Goal: Information Seeking & Learning: Understand process/instructions

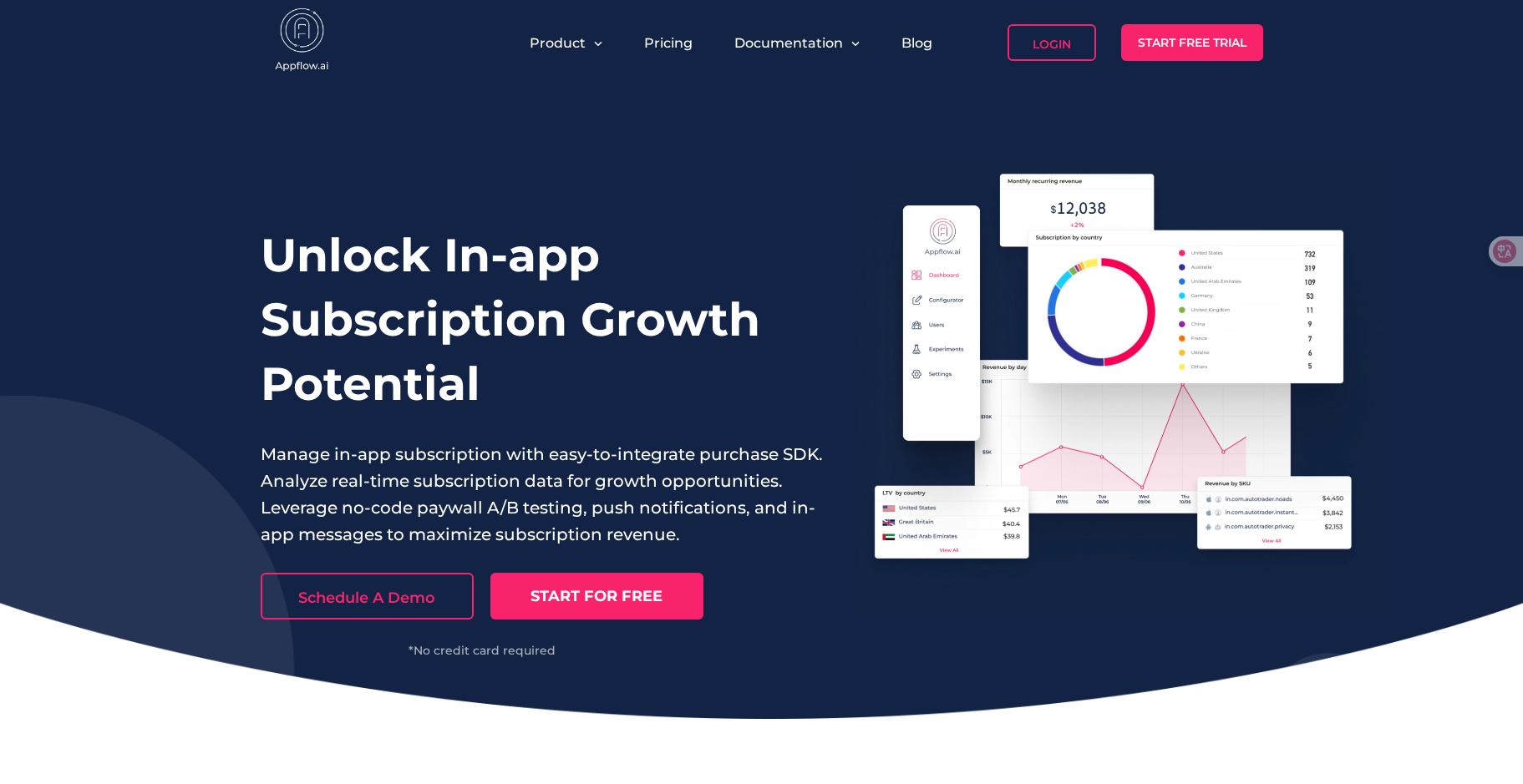
click at [1059, 46] on link "Login" at bounding box center [1051, 42] width 88 height 37
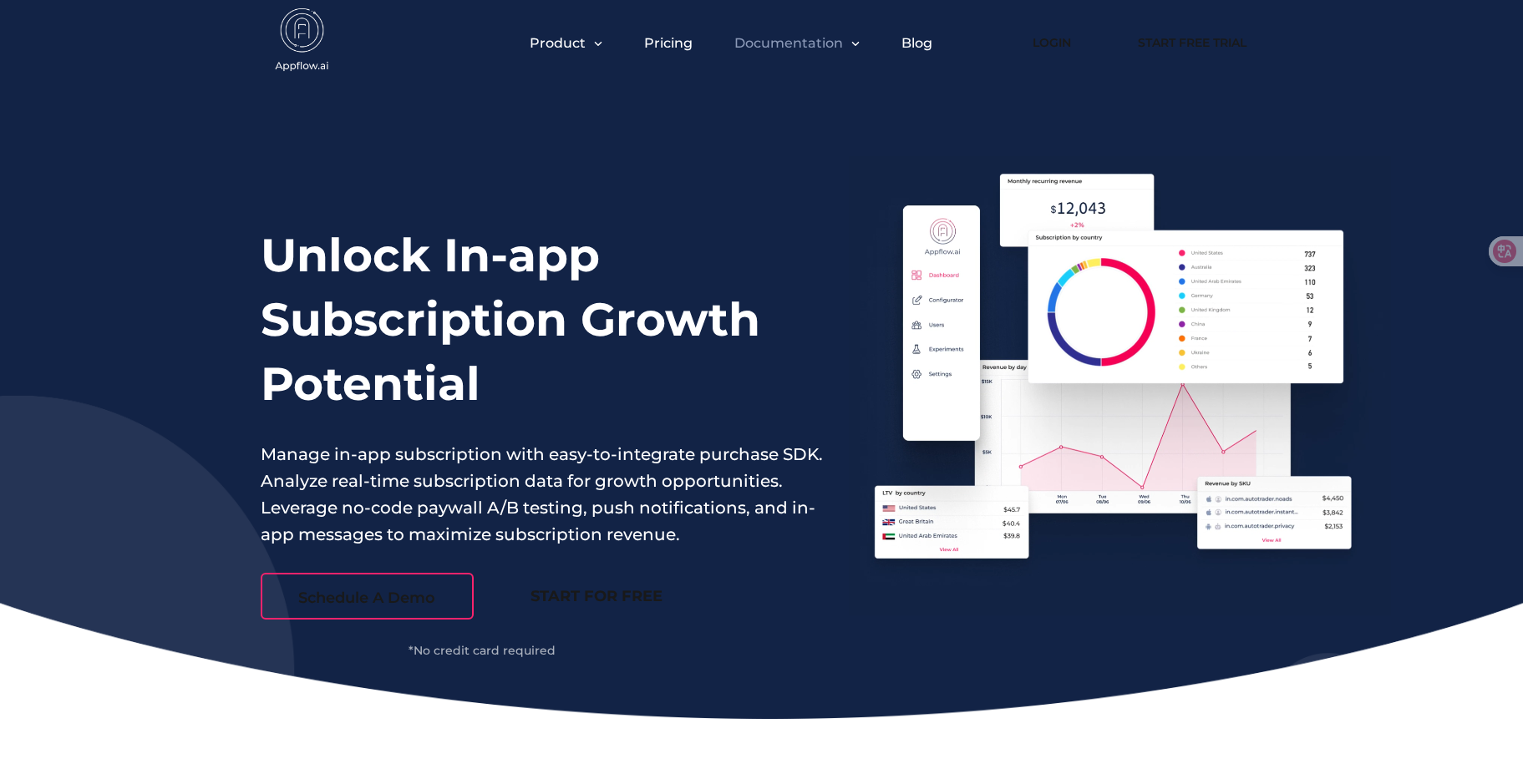
click at [800, 43] on span "Documentation" at bounding box center [789, 43] width 109 height 16
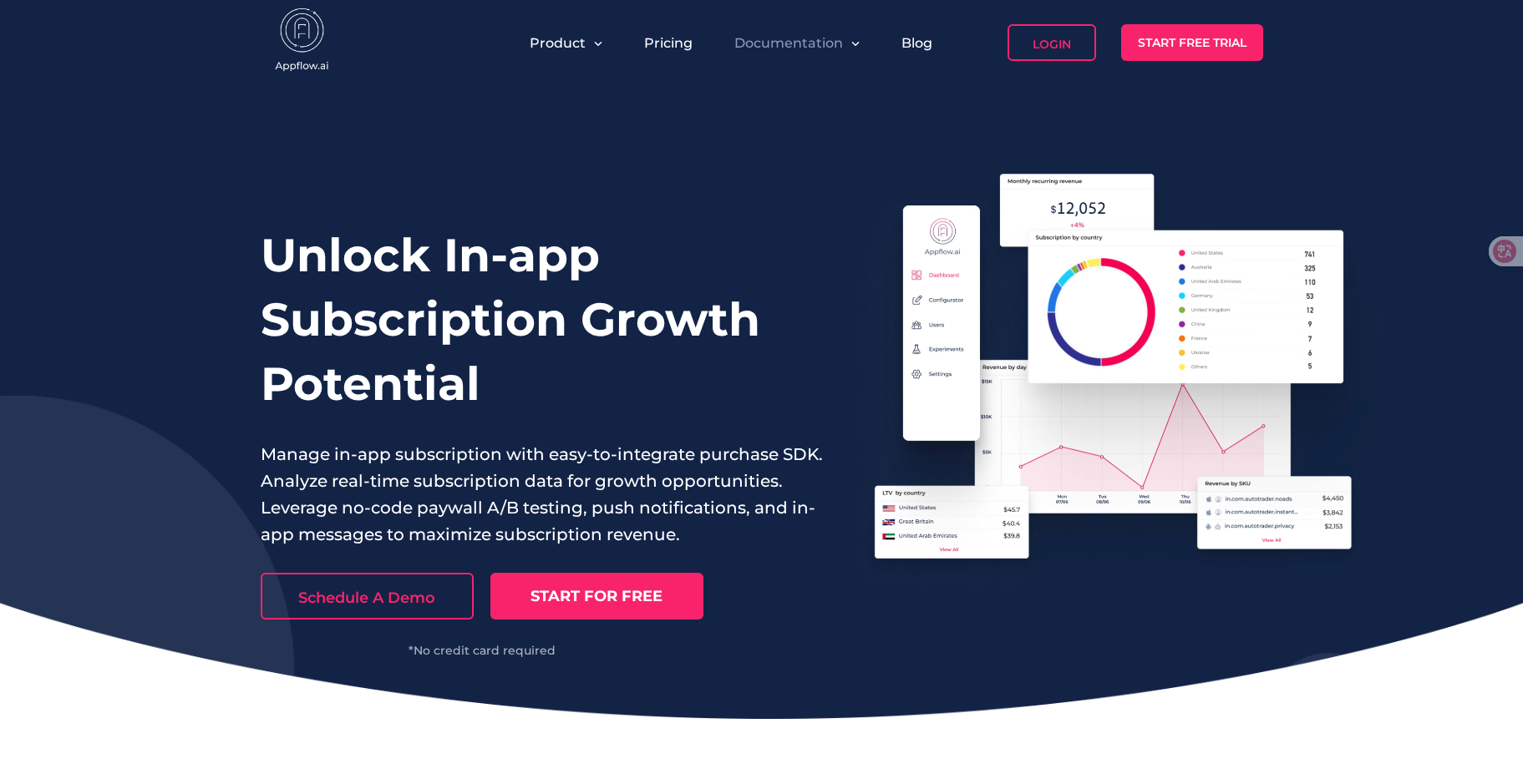
click at [846, 41] on button "Documentation" at bounding box center [797, 43] width 125 height 16
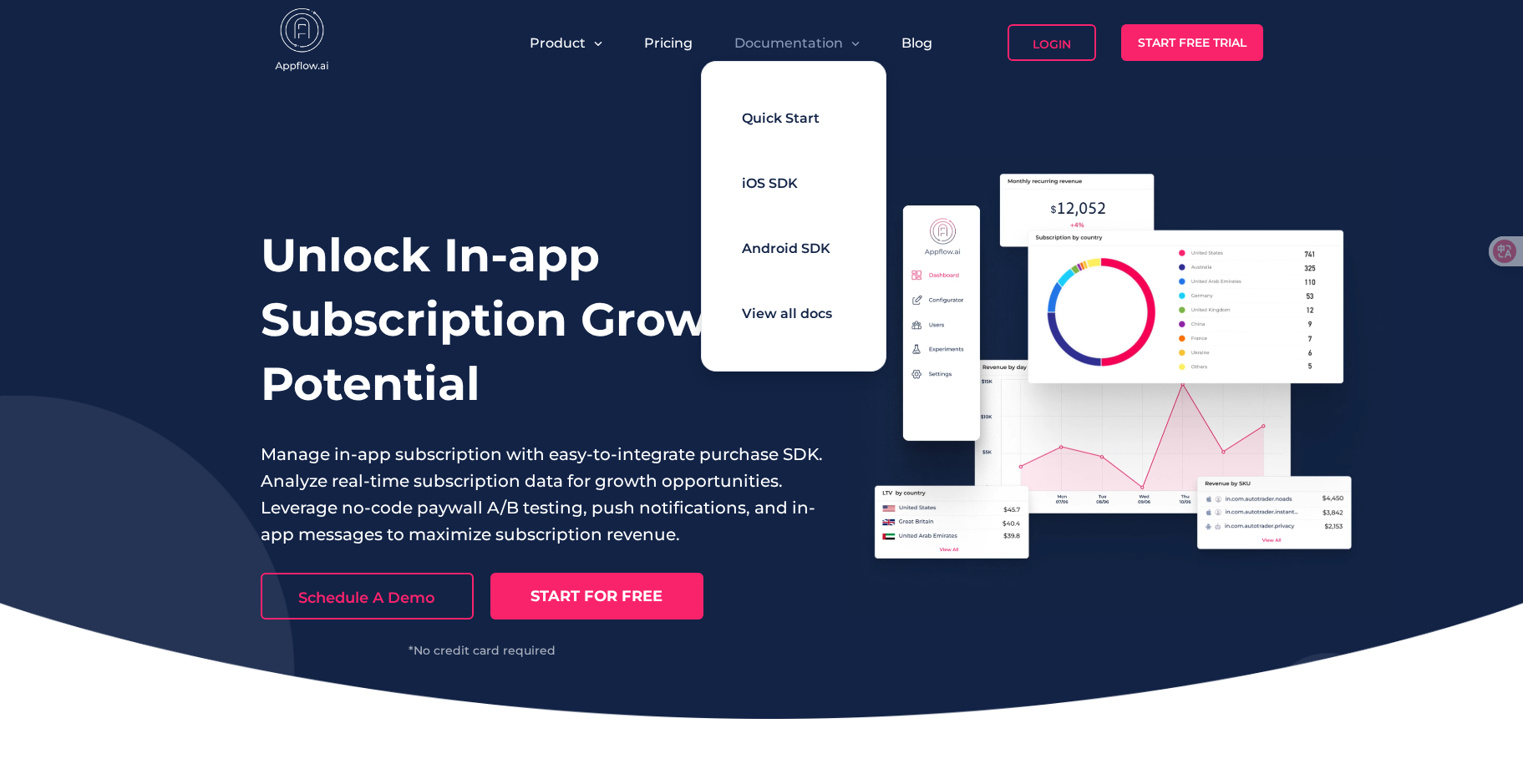
click at [796, 46] on span "Documentation" at bounding box center [789, 43] width 109 height 16
click at [766, 118] on span "Quick Start" at bounding box center [780, 118] width 77 height 16
